Goal: Book appointment/travel/reservation

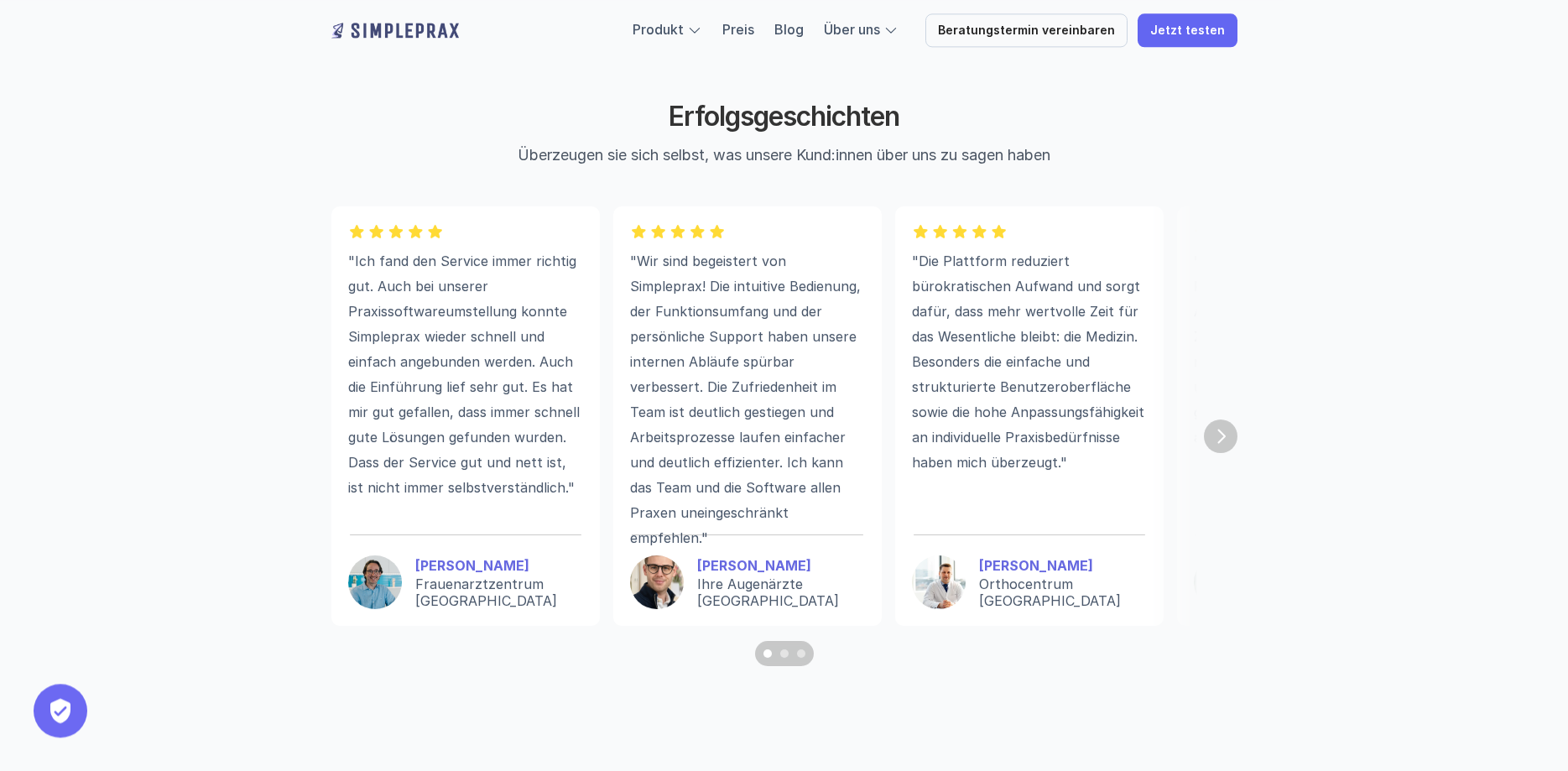
scroll to position [4533, 0]
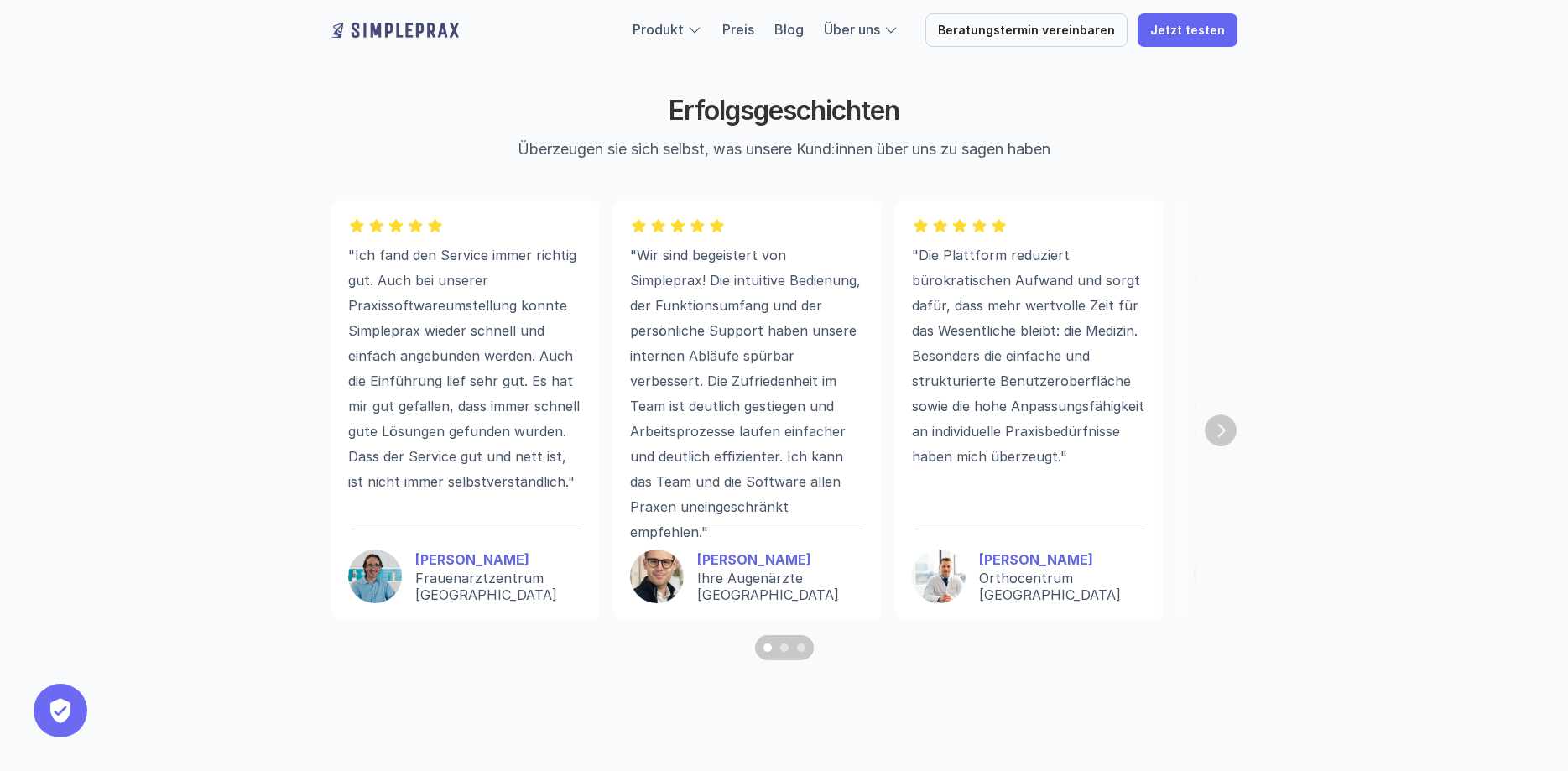
click at [1217, 437] on img "Next" at bounding box center [1221, 430] width 32 height 32
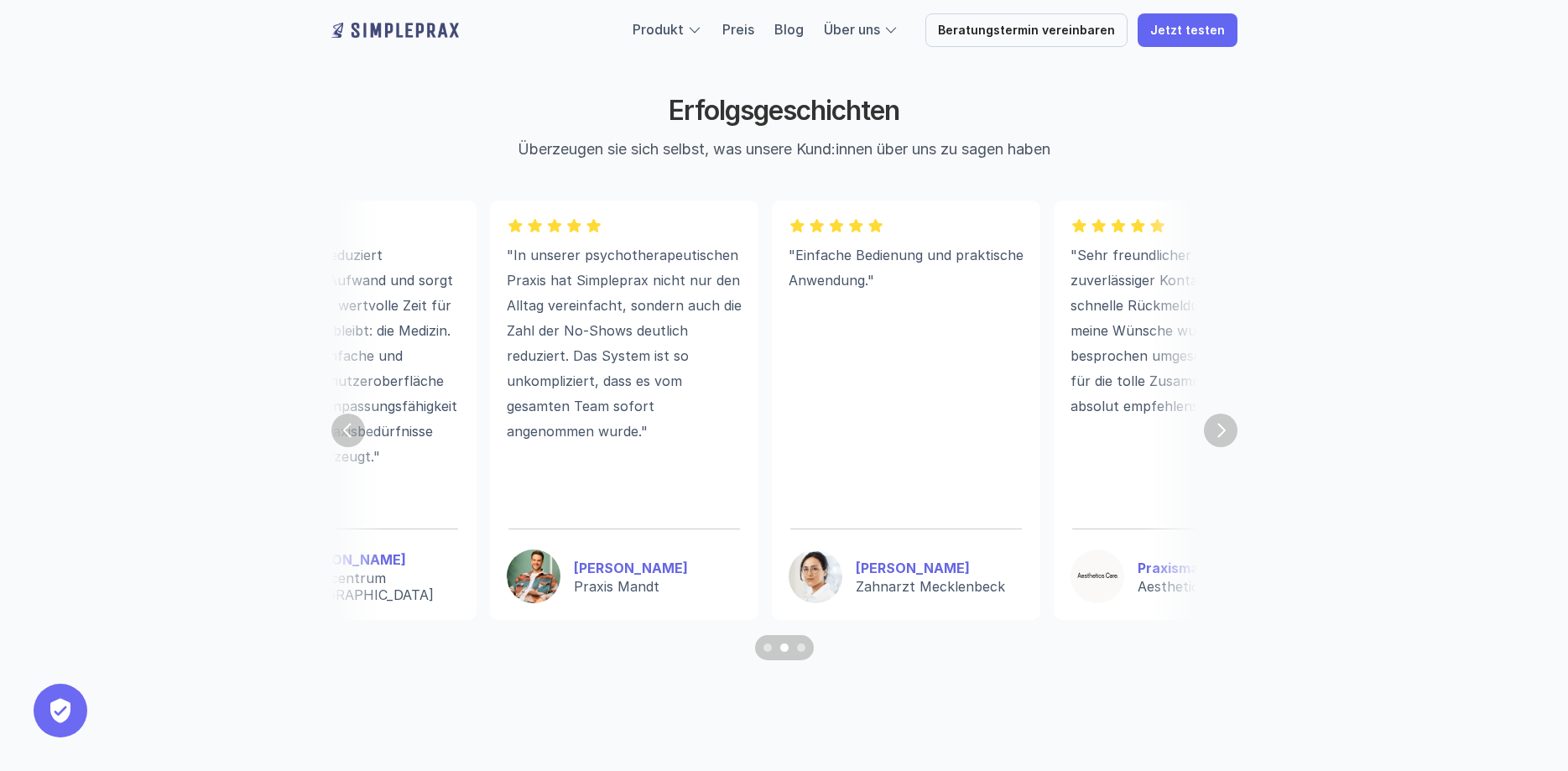
scroll to position [0, 688]
click at [1217, 437] on img "Next" at bounding box center [1220, 429] width 31 height 31
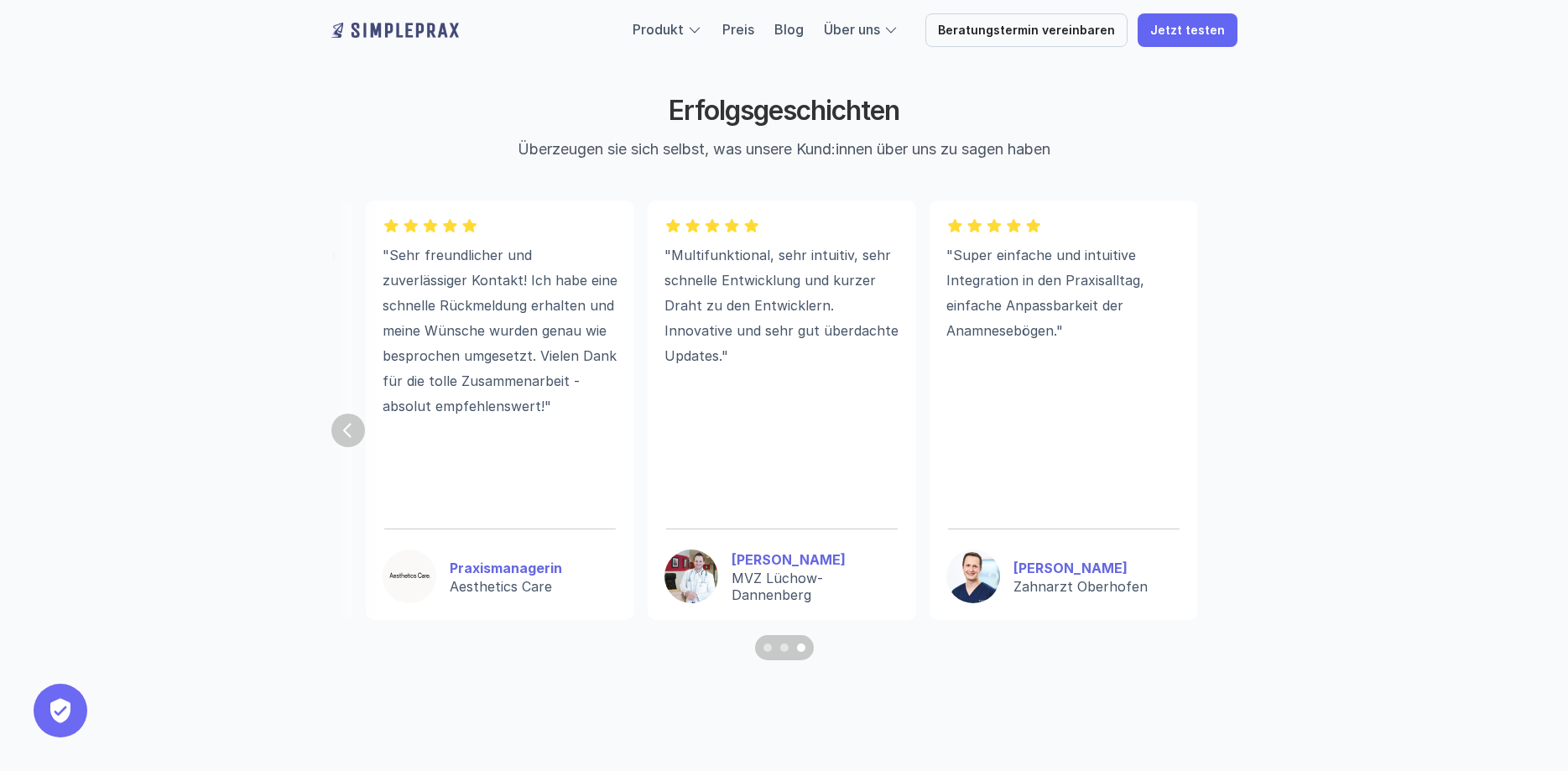
scroll to position [0, 1376]
click at [1217, 437] on section ""Ich fand den Service immer richtig gut. Auch bei unserer Praxissoftwareumstell…" at bounding box center [784, 430] width 906 height 460
click at [798, 567] on strong "[PERSON_NAME]" at bounding box center [788, 559] width 114 height 17
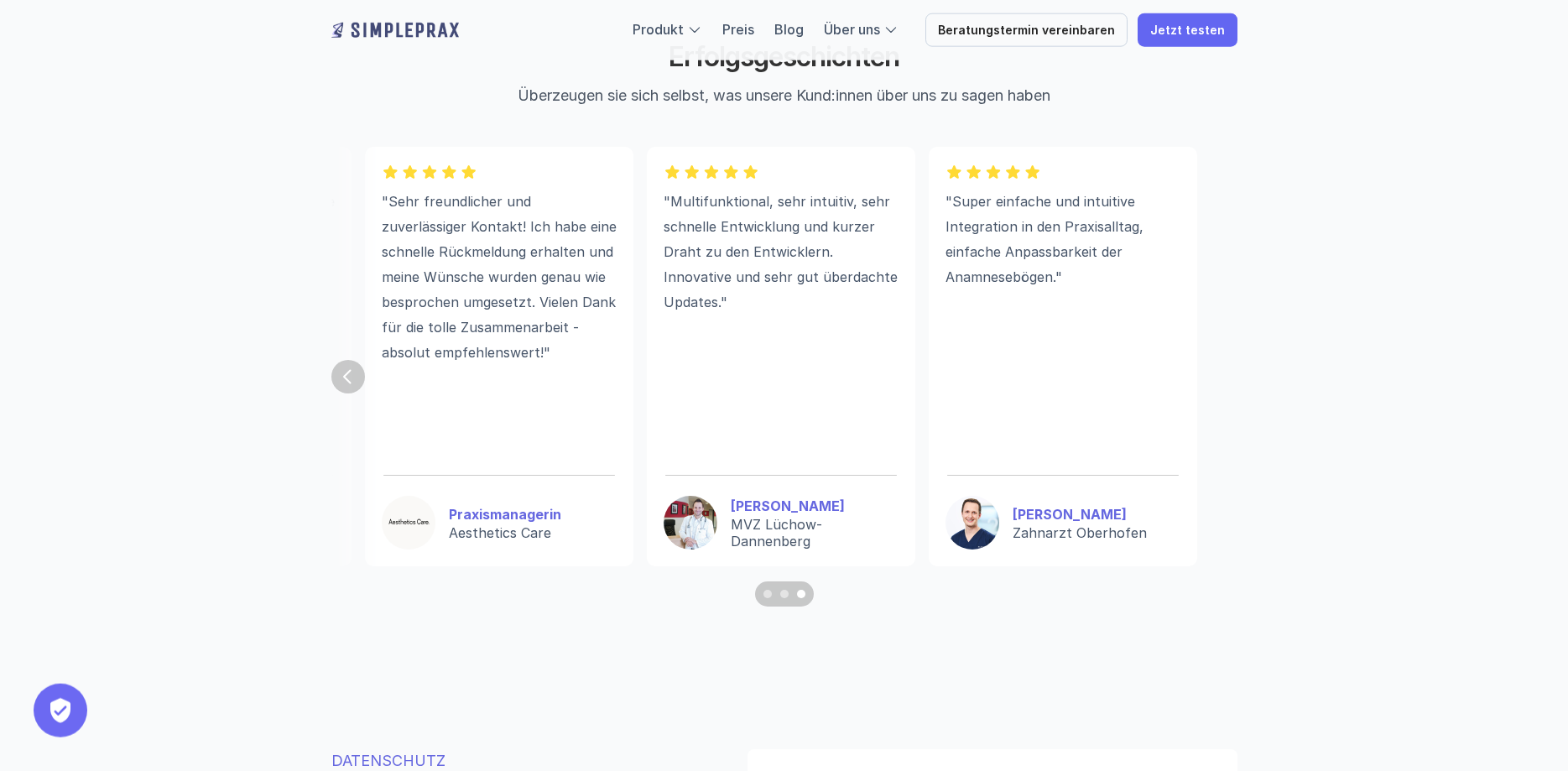
scroll to position [4618, 0]
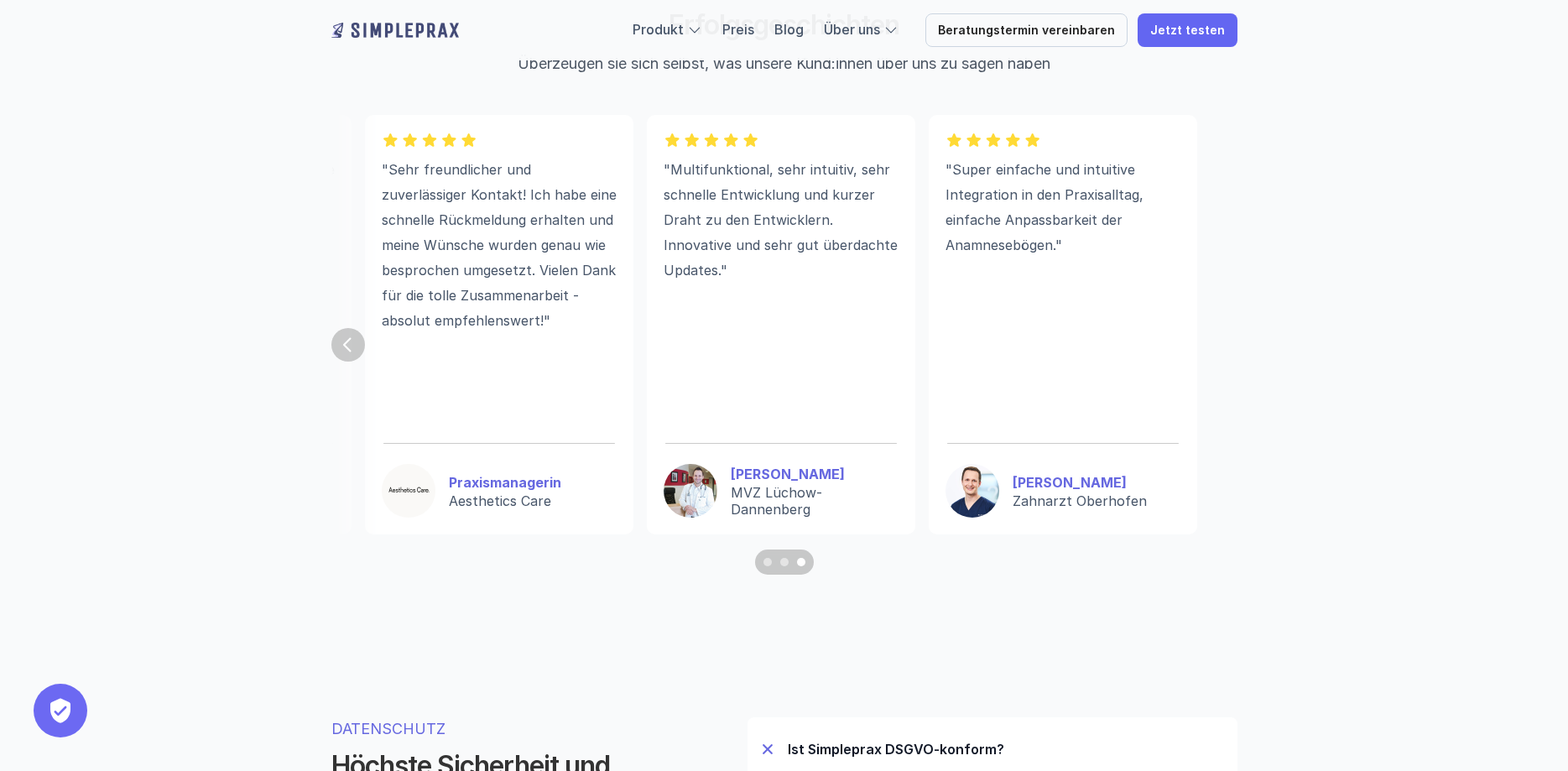
click at [358, 353] on img "Previous" at bounding box center [347, 344] width 33 height 33
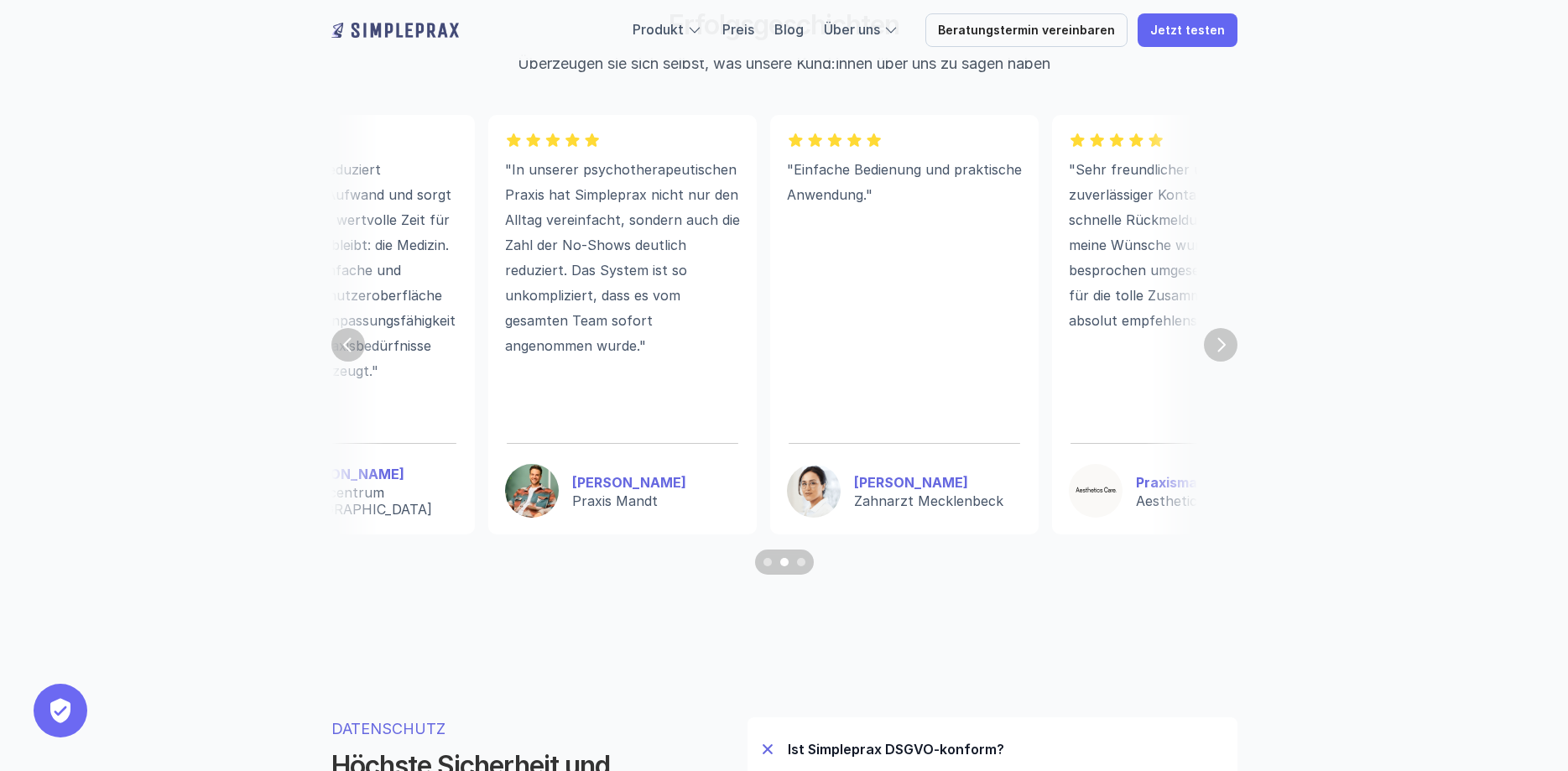
scroll to position [0, 688]
click at [625, 486] on strong "[PERSON_NAME]" at bounding box center [629, 482] width 114 height 17
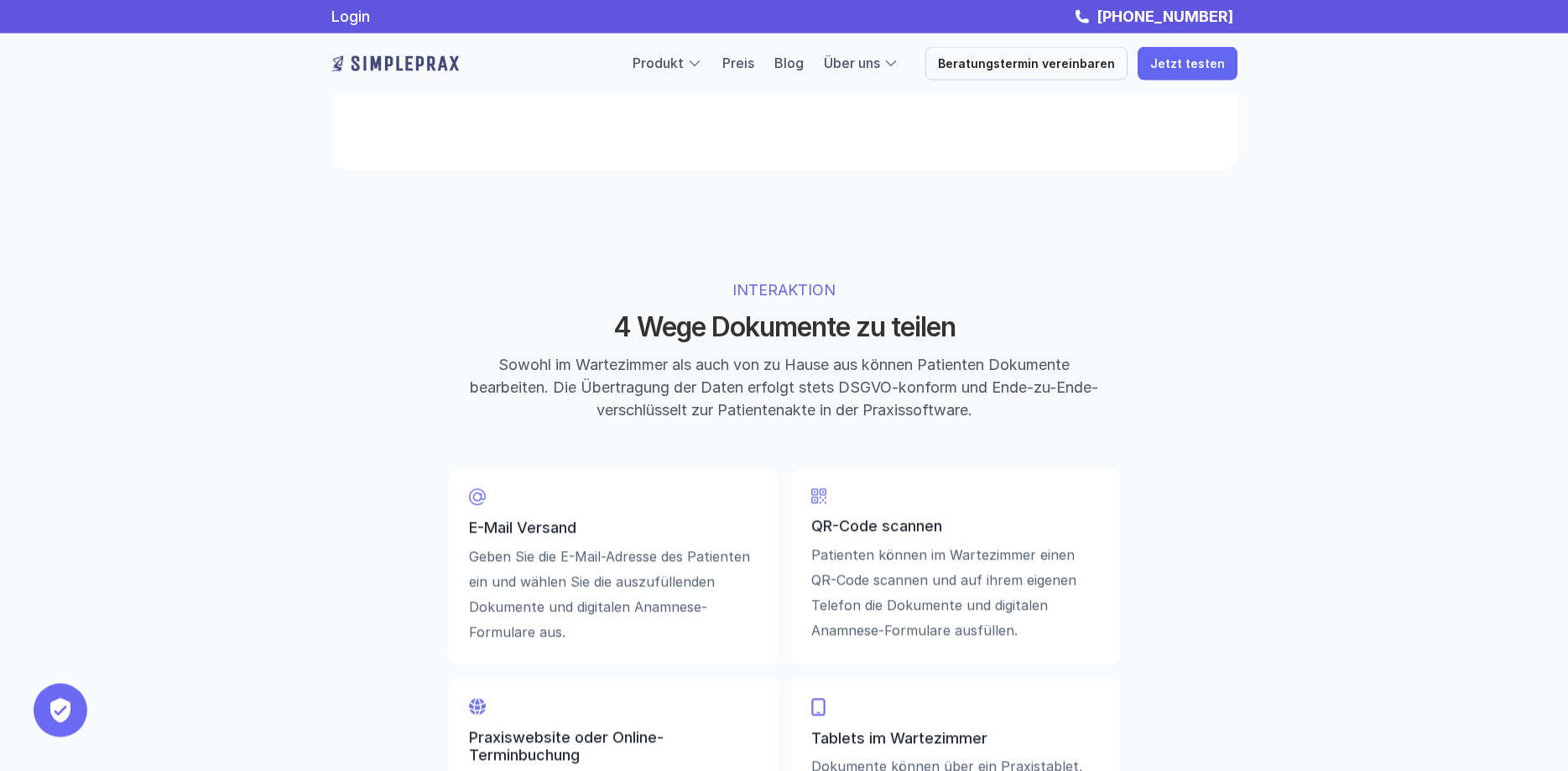
scroll to position [3539, 0]
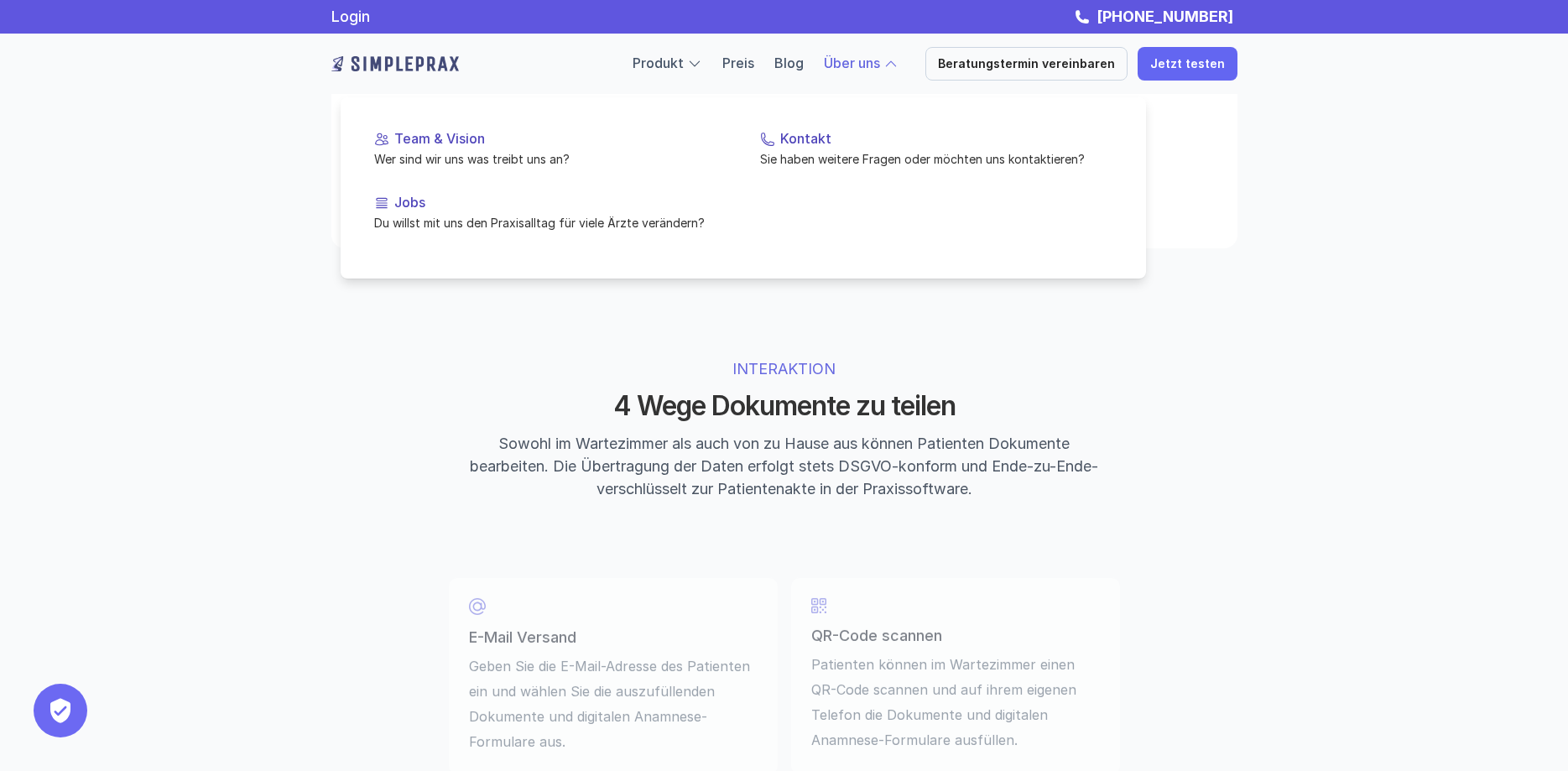
click at [880, 62] on link "Über uns" at bounding box center [852, 63] width 56 height 17
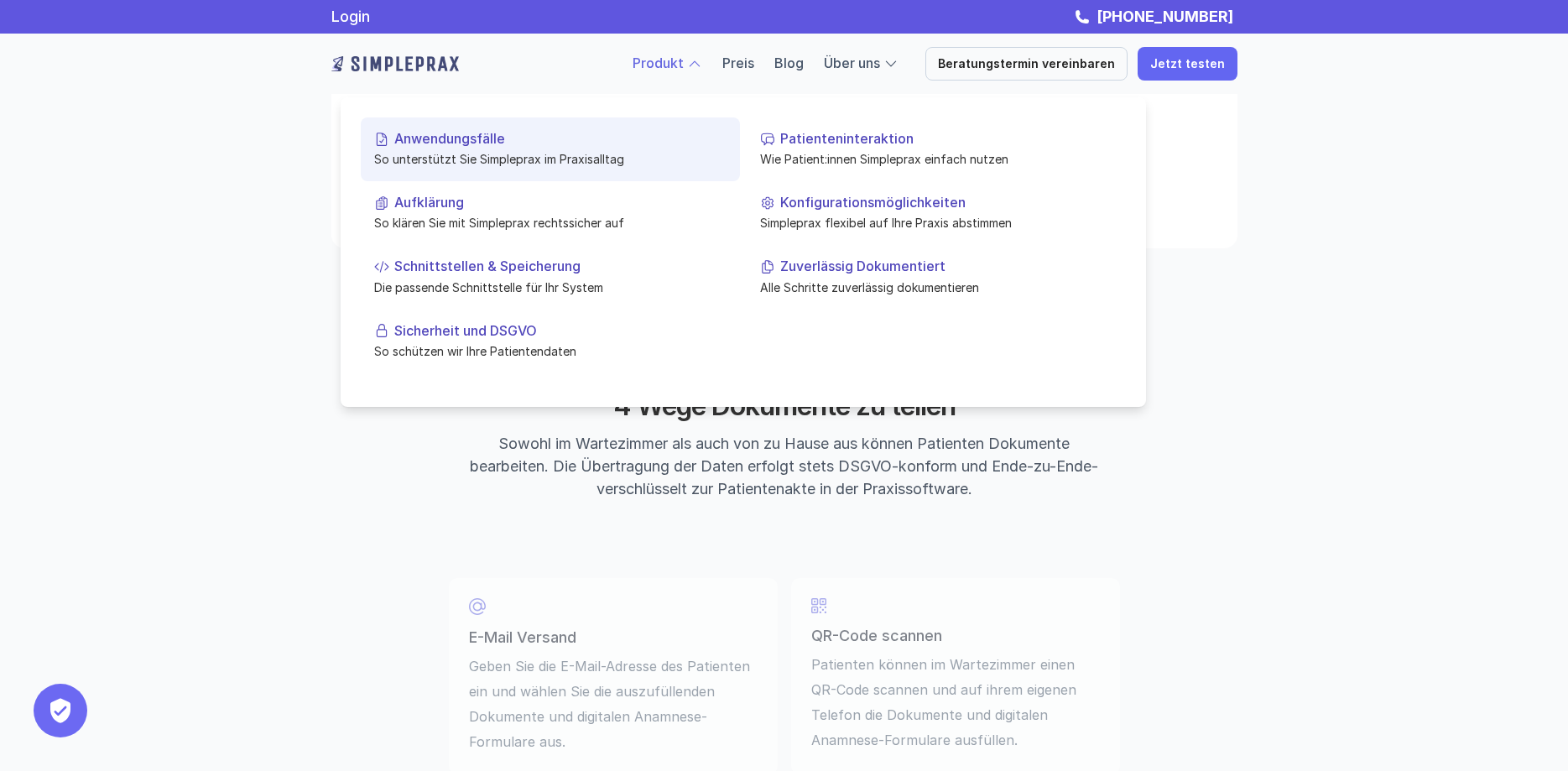
click at [439, 154] on p "So unterstützt Sie Simpleprax im Praxisalltag" at bounding box center [550, 159] width 353 height 18
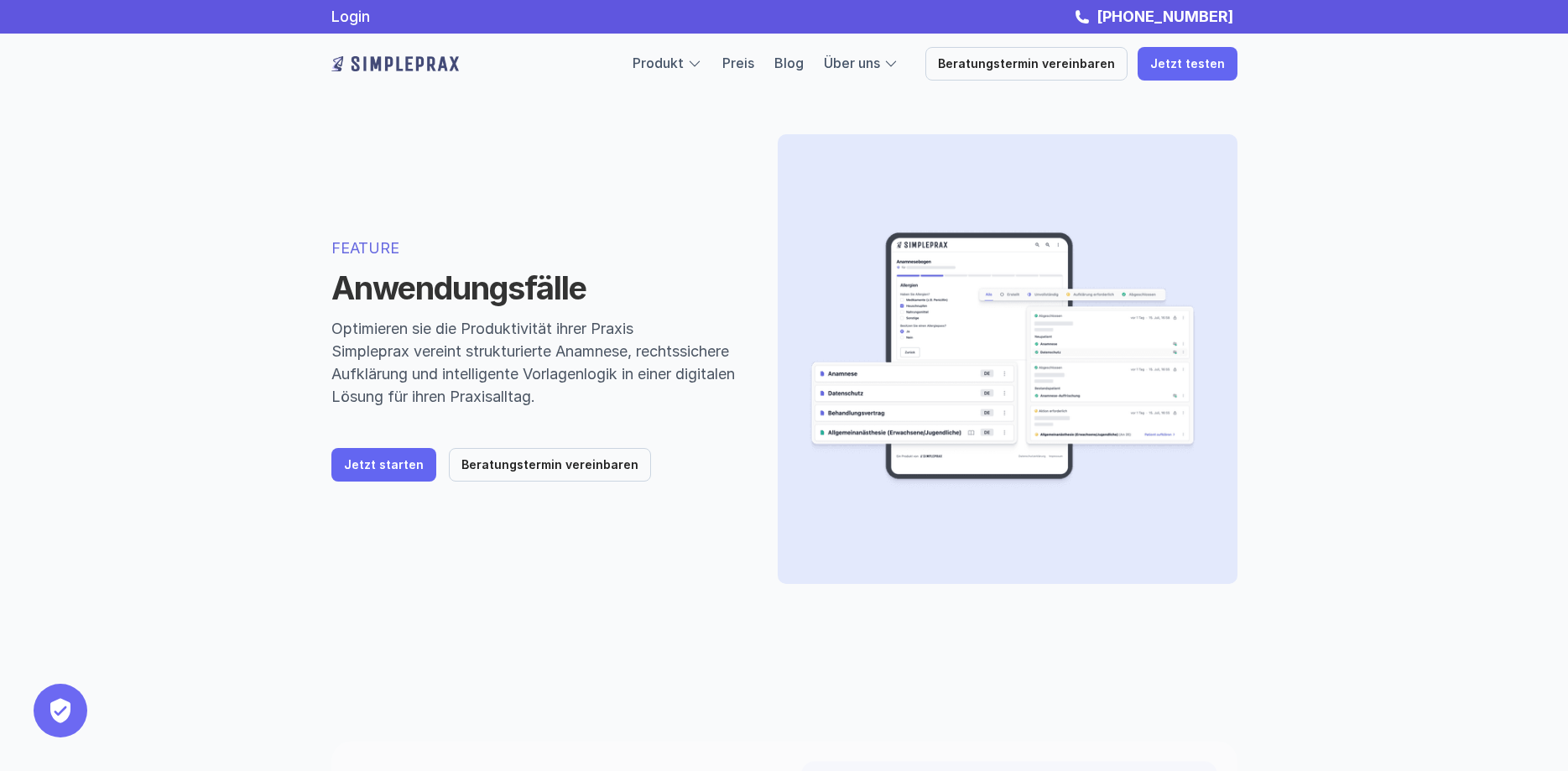
click at [400, 60] on img at bounding box center [395, 64] width 127 height 27
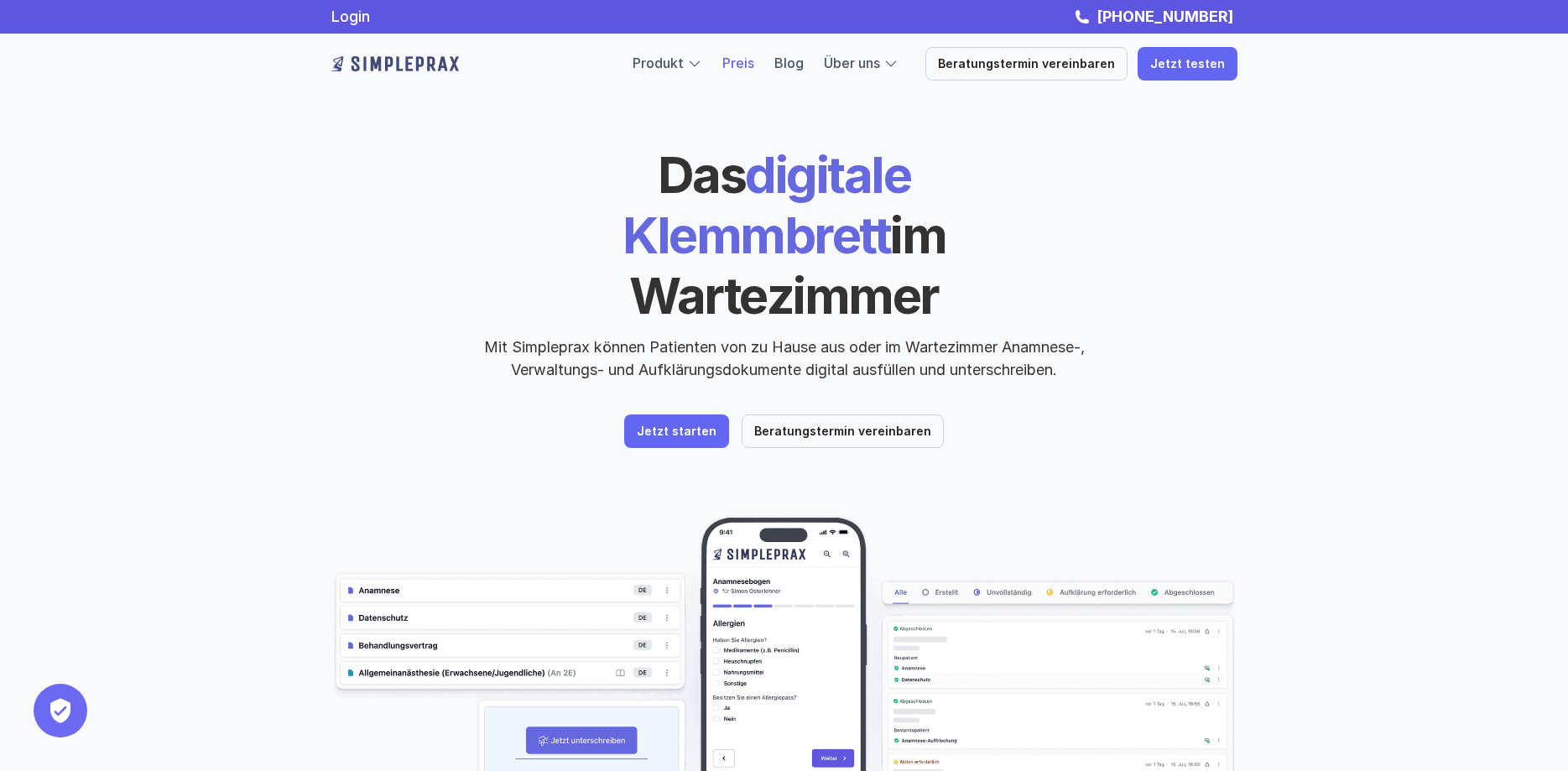
click at [754, 64] on link "Preis" at bounding box center [738, 63] width 32 height 17
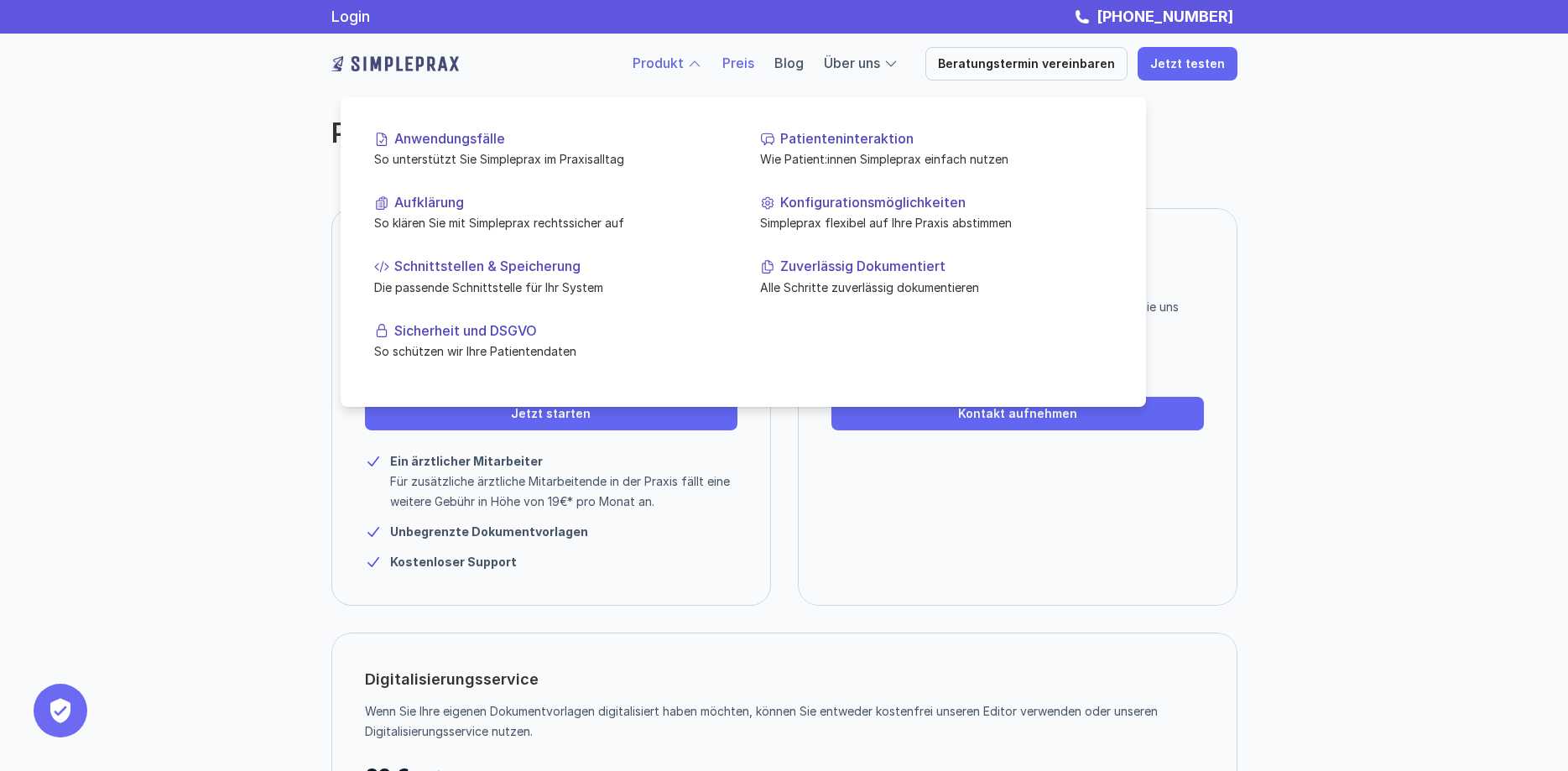
click at [677, 70] on link "Produkt" at bounding box center [658, 63] width 51 height 17
click at [675, 68] on link "Produkt" at bounding box center [658, 63] width 51 height 17
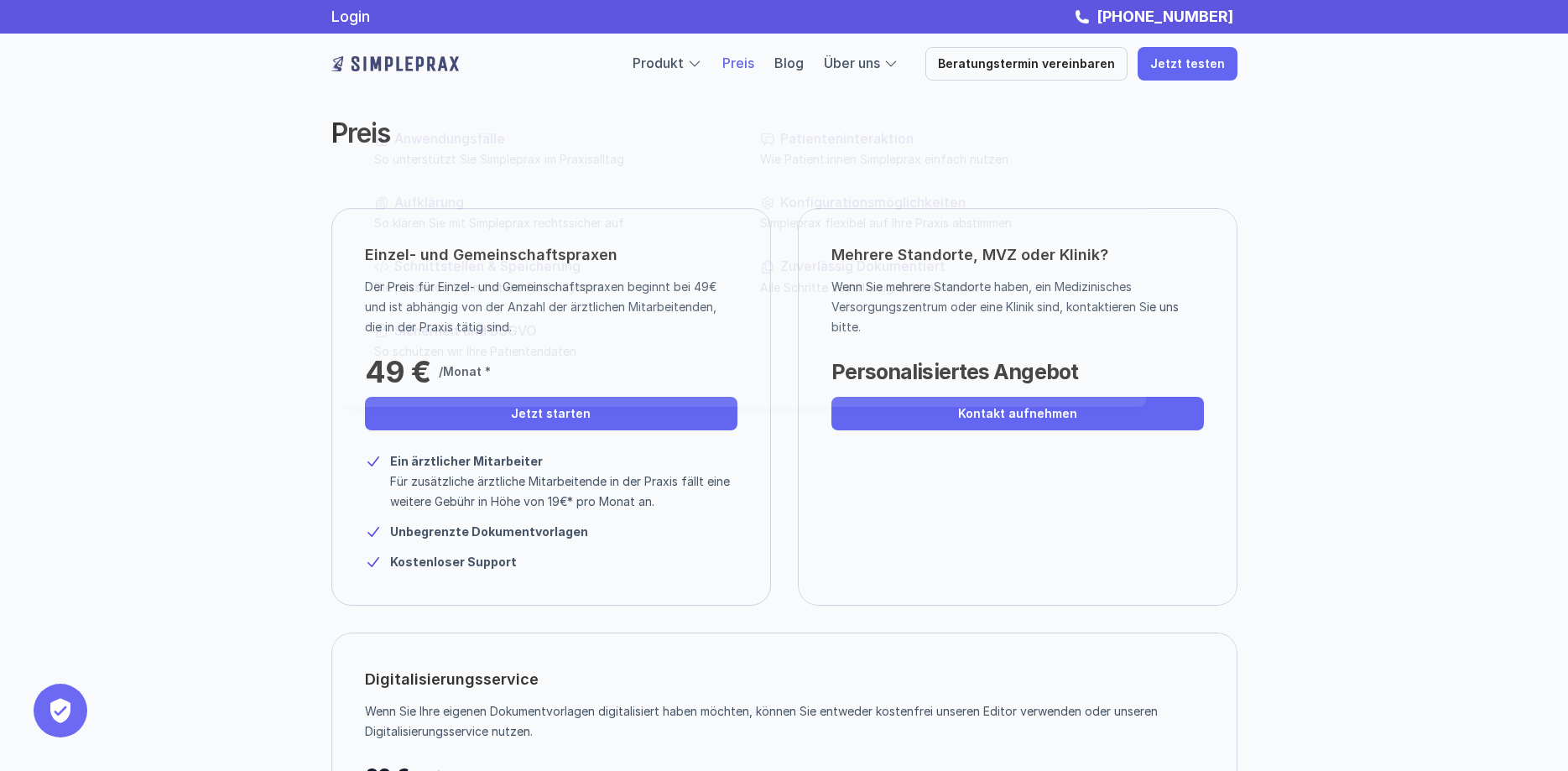
click at [99, 285] on div "Preis Einzel- und Gemeinschaftspraxen Der Preis für Einzel- und Gemeinschaftspr…" at bounding box center [784, 437] width 1568 height 876
click at [264, 364] on div "Preis Einzel- und Gemeinschaftspraxen Der Preis für Einzel- und Gemeinschaftspr…" at bounding box center [784, 437] width 1568 height 876
click at [445, 64] on img at bounding box center [395, 64] width 127 height 27
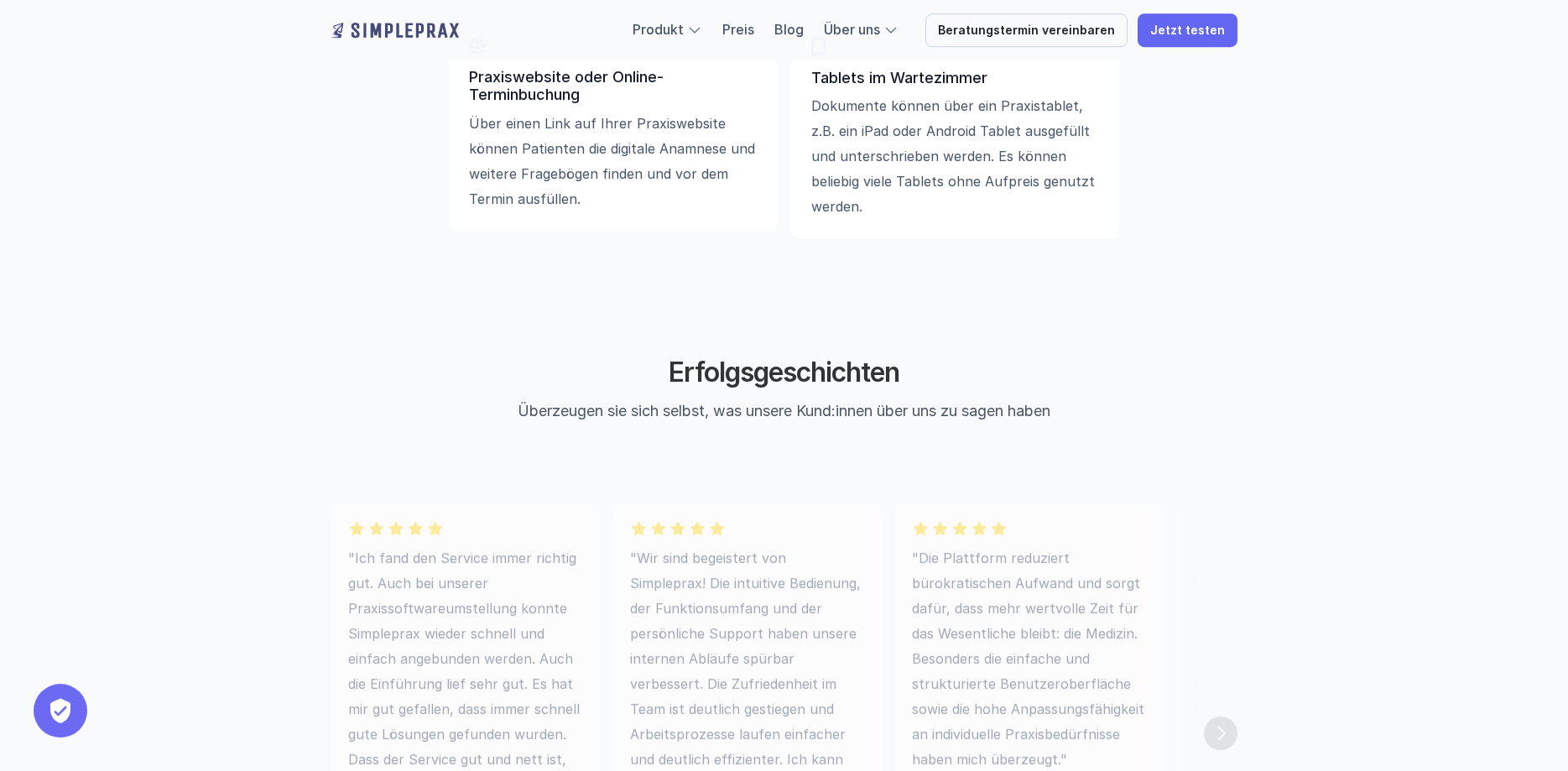
scroll to position [4362, 0]
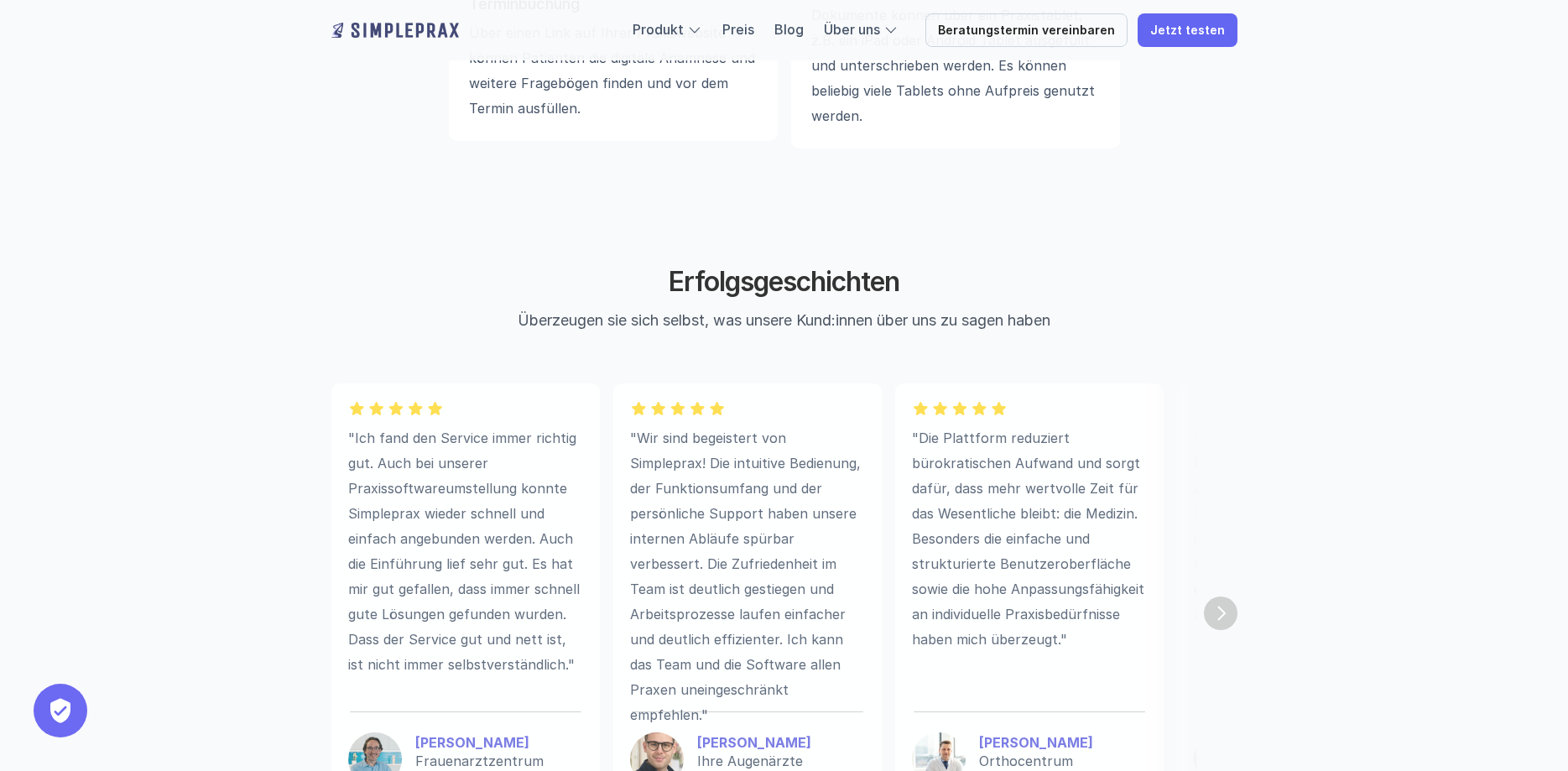
click at [710, 325] on p "Überzeugen sie sich selbst, was unsere Kund:innen über uns zu sagen haben" at bounding box center [784, 319] width 629 height 22
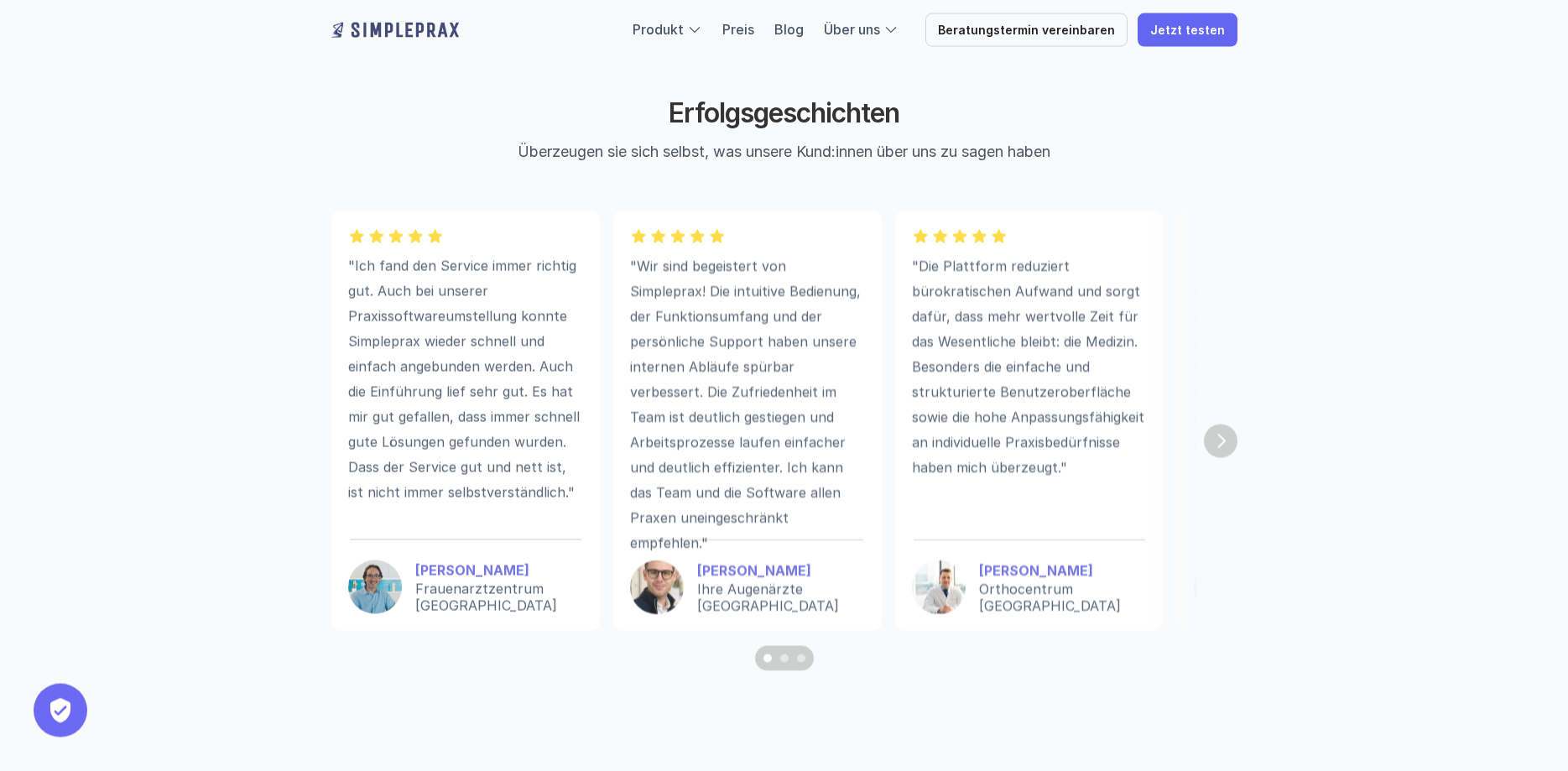
scroll to position [4533, 0]
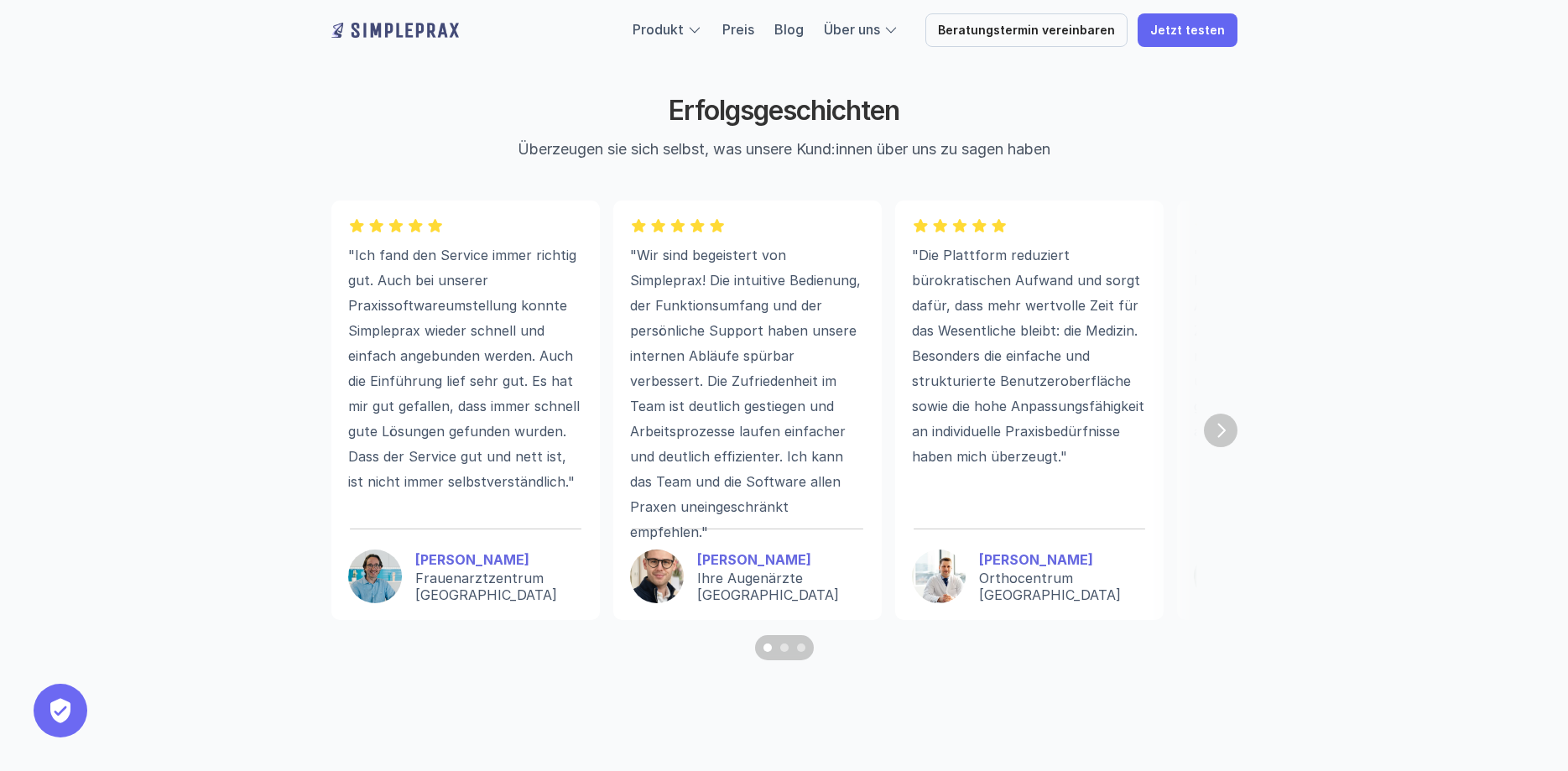
click at [788, 651] on div "Scroll to page 2" at bounding box center [784, 647] width 8 height 8
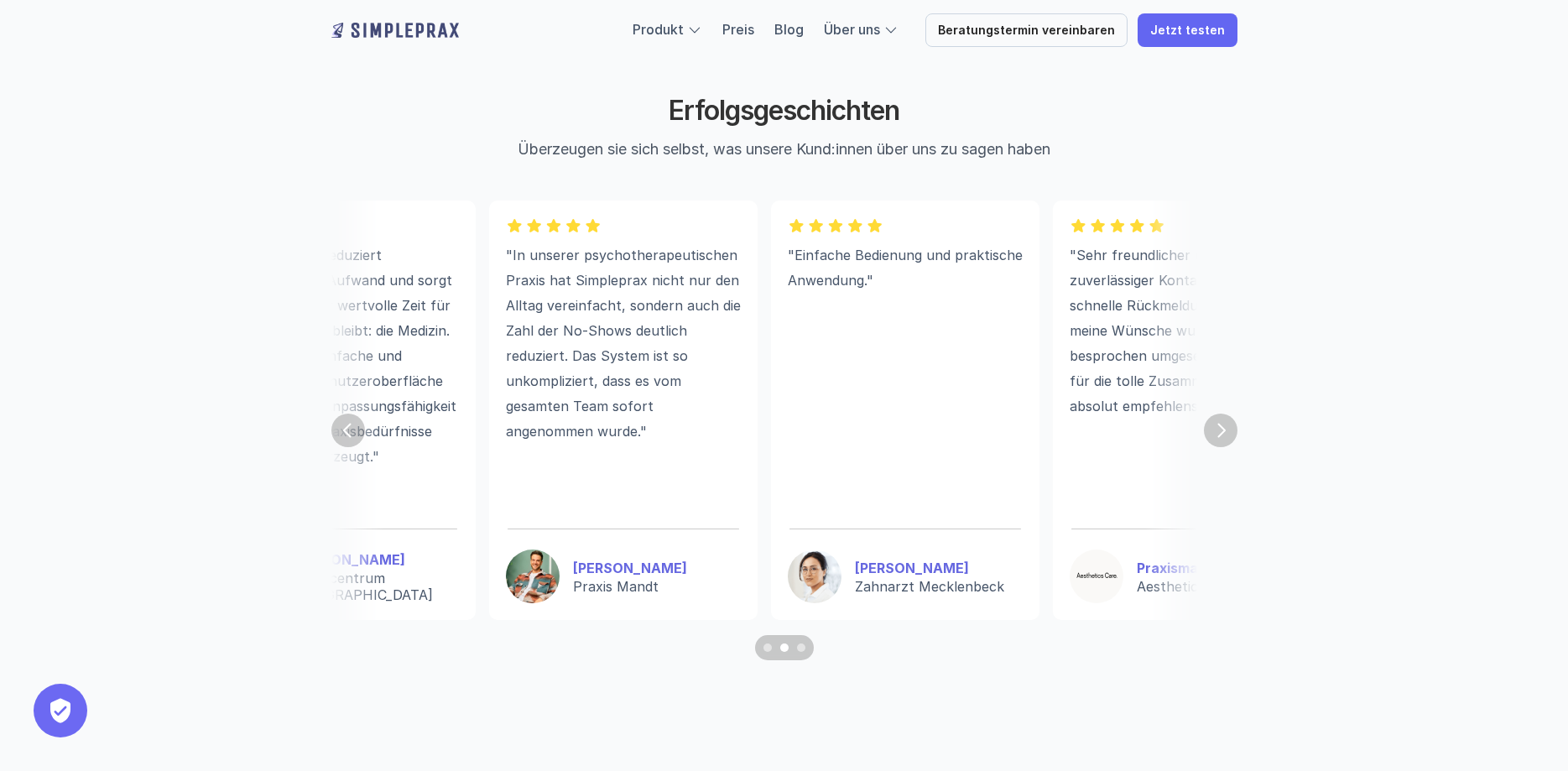
click at [807, 655] on button "Scroll to page 3" at bounding box center [803, 648] width 21 height 25
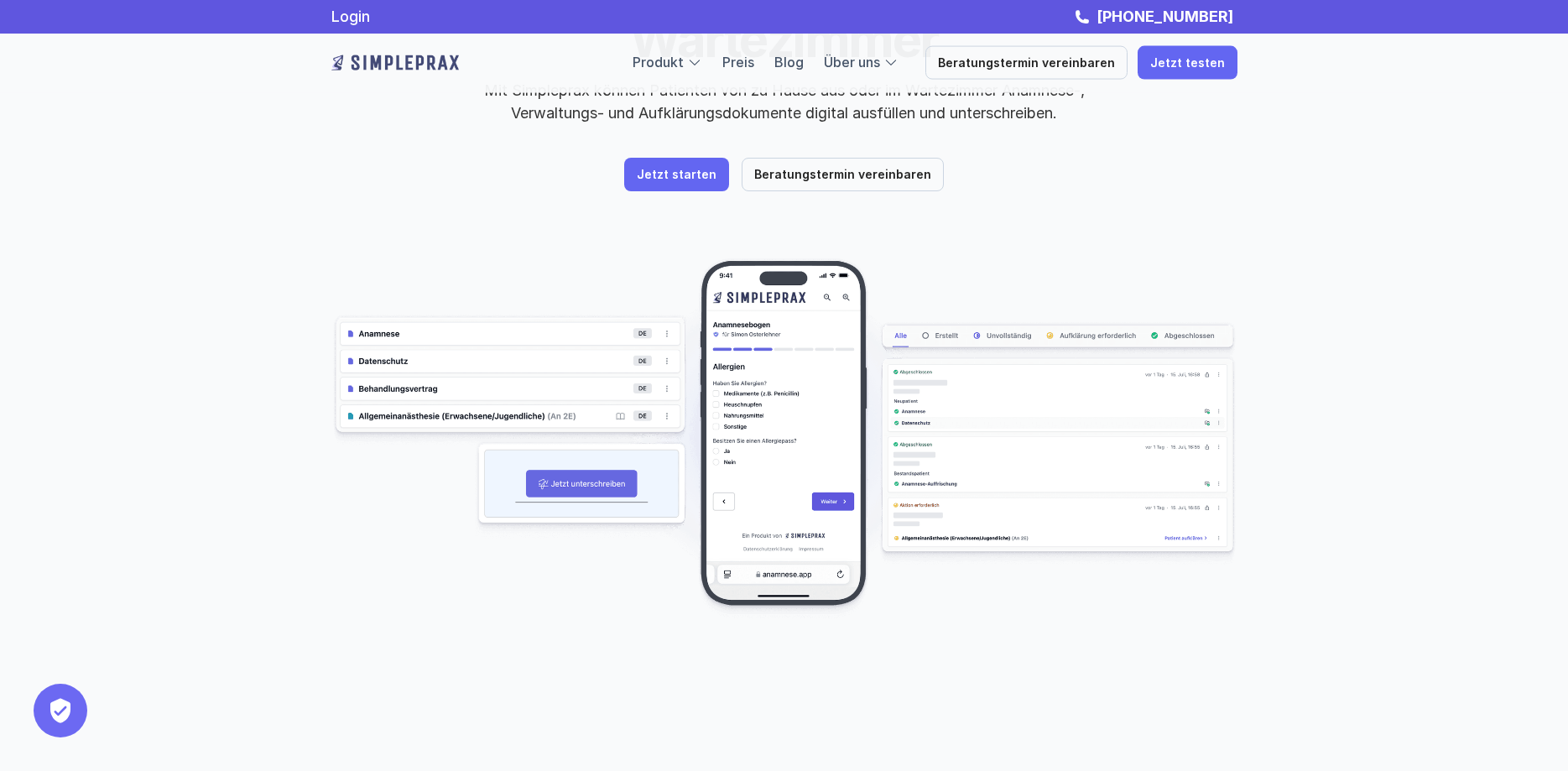
scroll to position [0, 0]
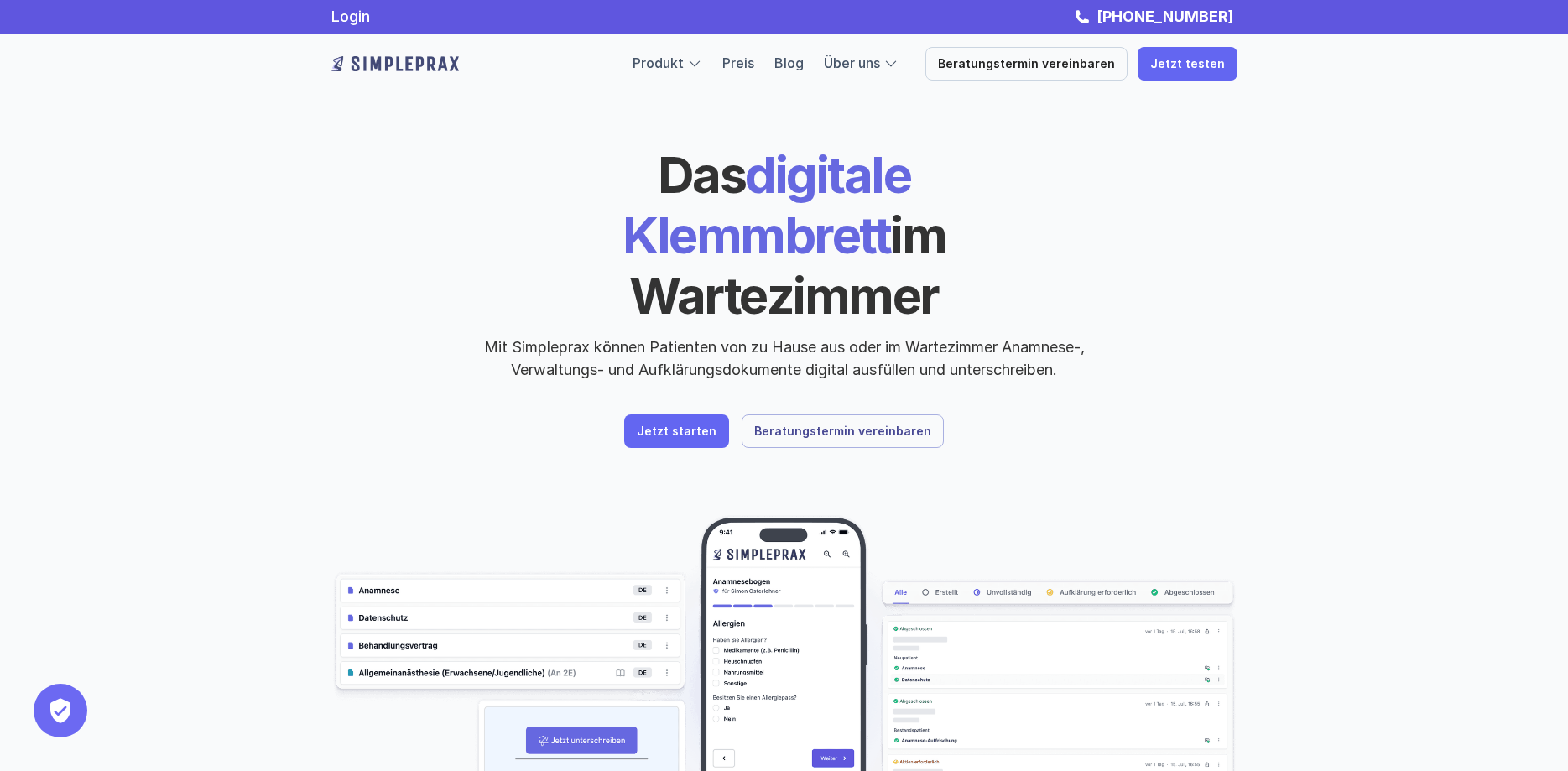
click at [846, 424] on p "Beratungstermin vereinbaren" at bounding box center [843, 431] width 177 height 14
